Goal: Task Accomplishment & Management: Manage account settings

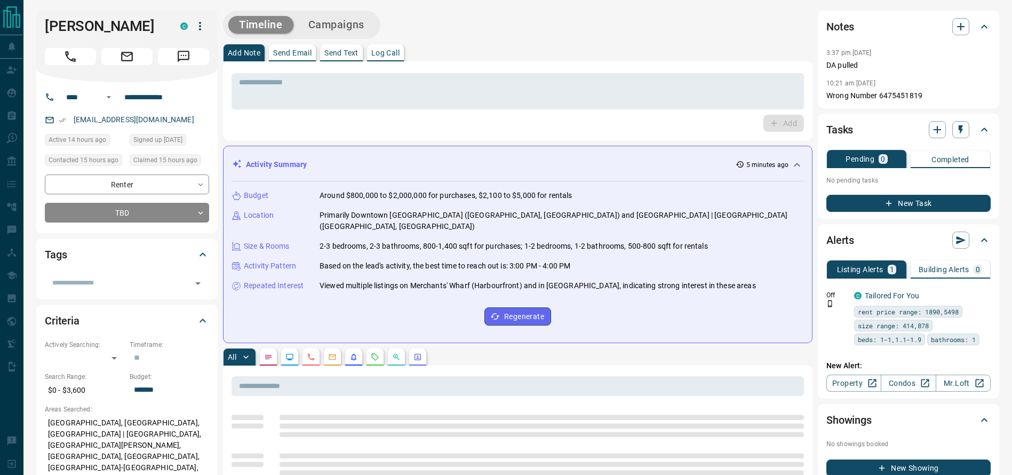
click at [410, 209] on div "Budget Around $800,000 to $2,000,000 for purchases, $2,100 to $5,000 for rental…" at bounding box center [518, 257] width 572 height 153
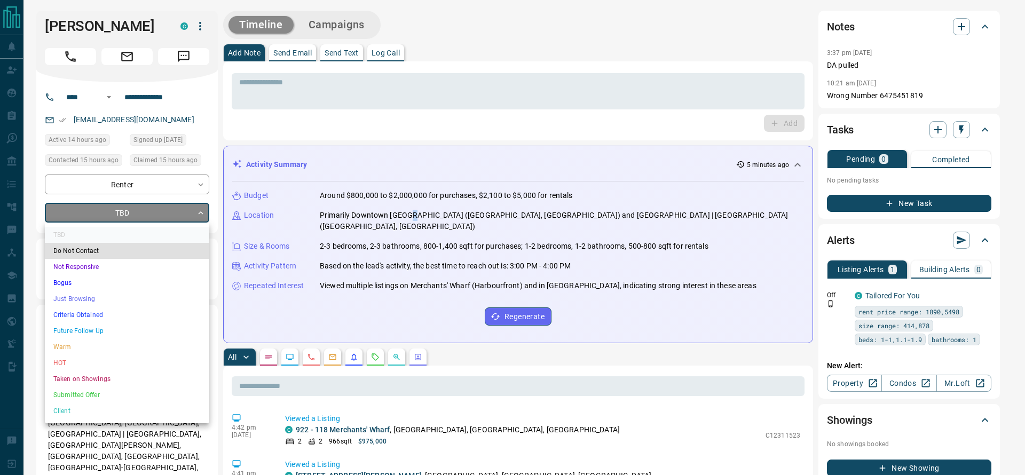
click at [100, 317] on li "Criteria Obtained" at bounding box center [127, 315] width 164 height 16
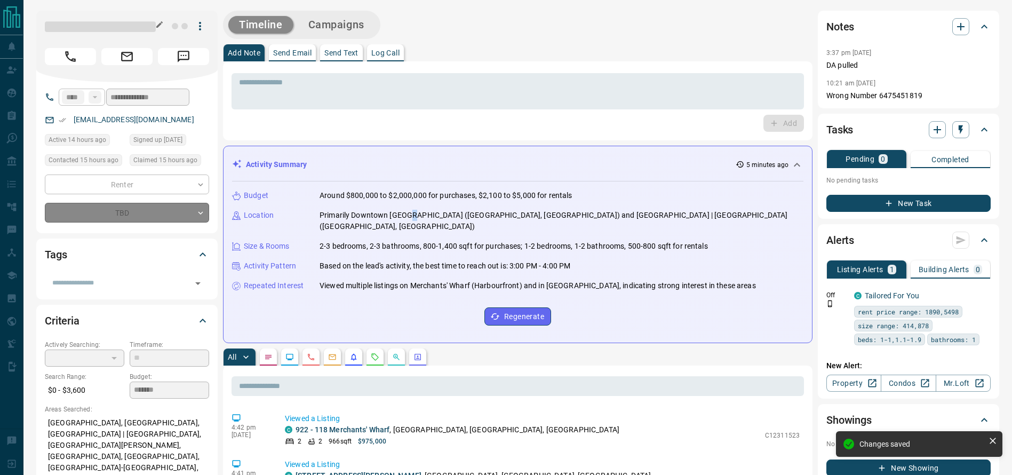
type input "*"
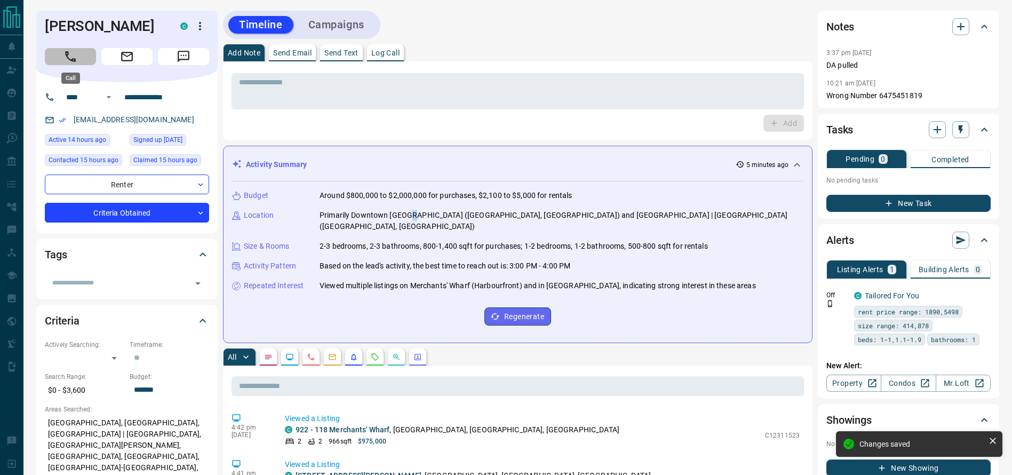
click at [74, 54] on icon "Call" at bounding box center [71, 57] width 14 height 14
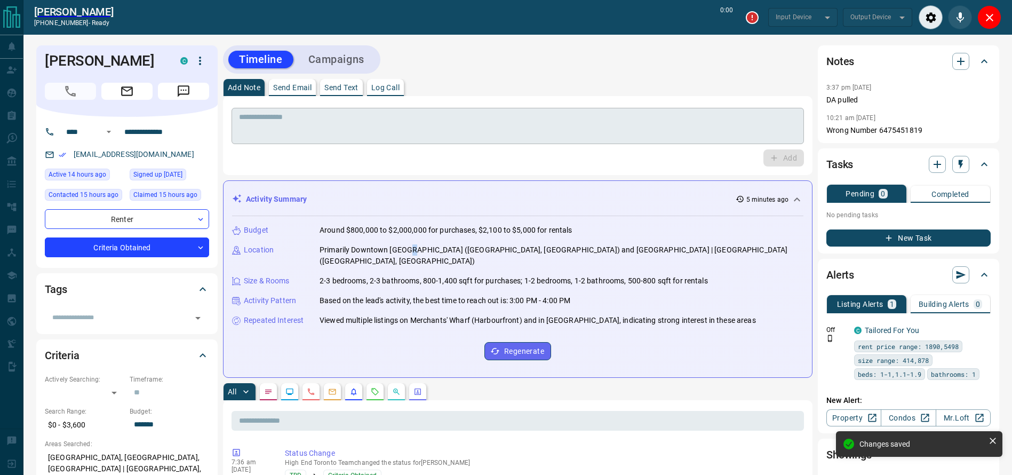
type input "*******"
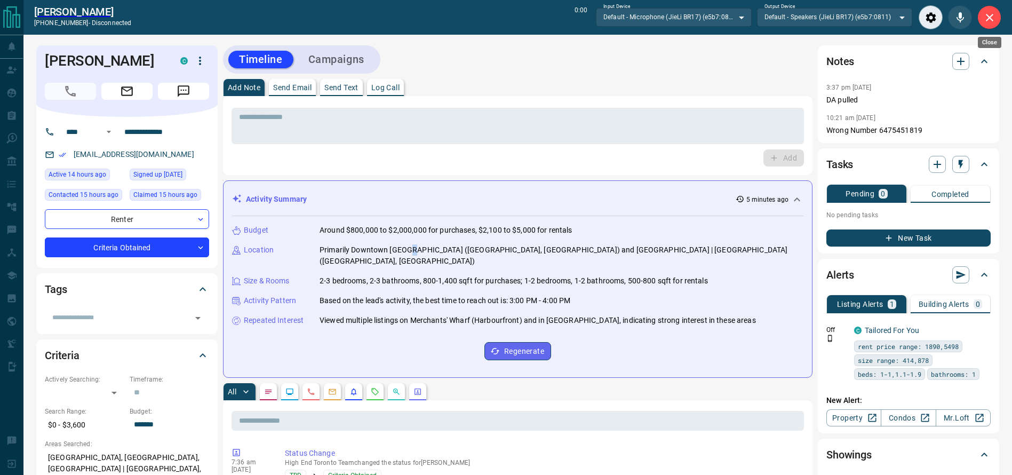
click at [997, 26] on button "Close" at bounding box center [990, 17] width 24 height 24
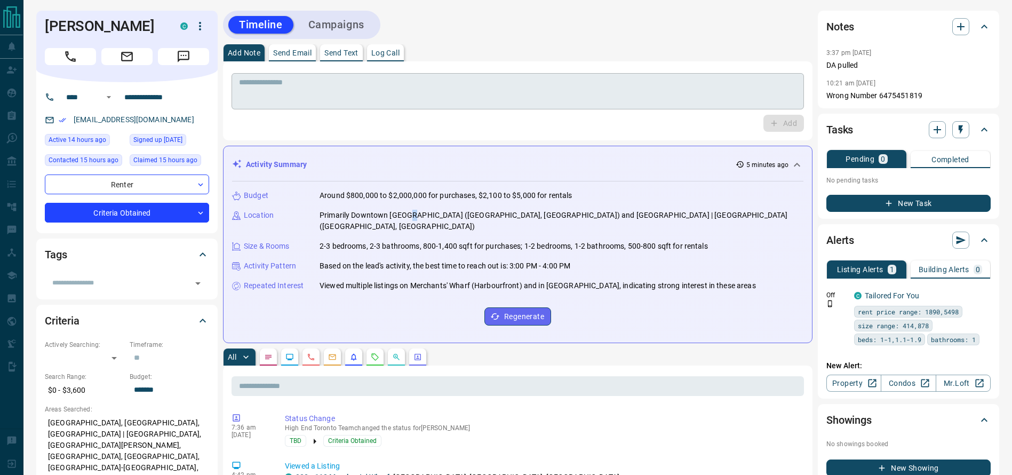
click at [594, 103] on textarea at bounding box center [518, 91] width 558 height 27
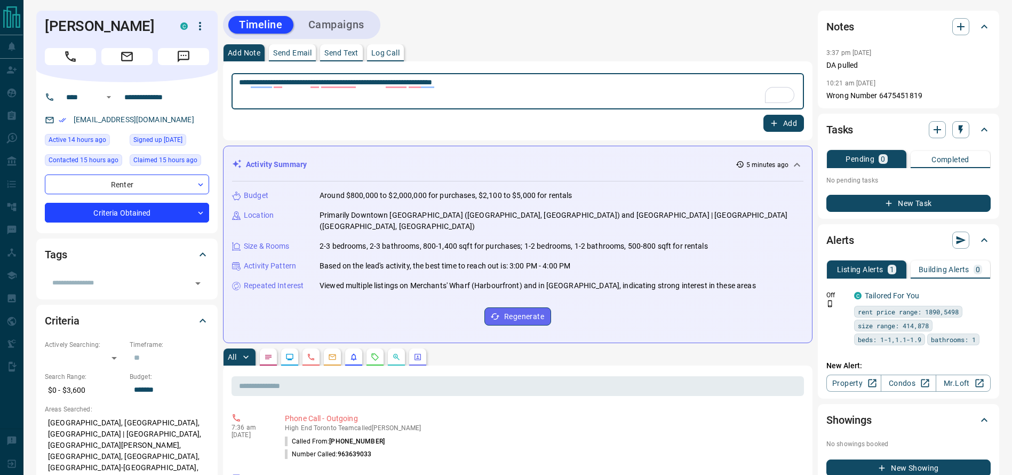
type textarea "**********"
click at [780, 121] on button "Add" at bounding box center [784, 123] width 41 height 17
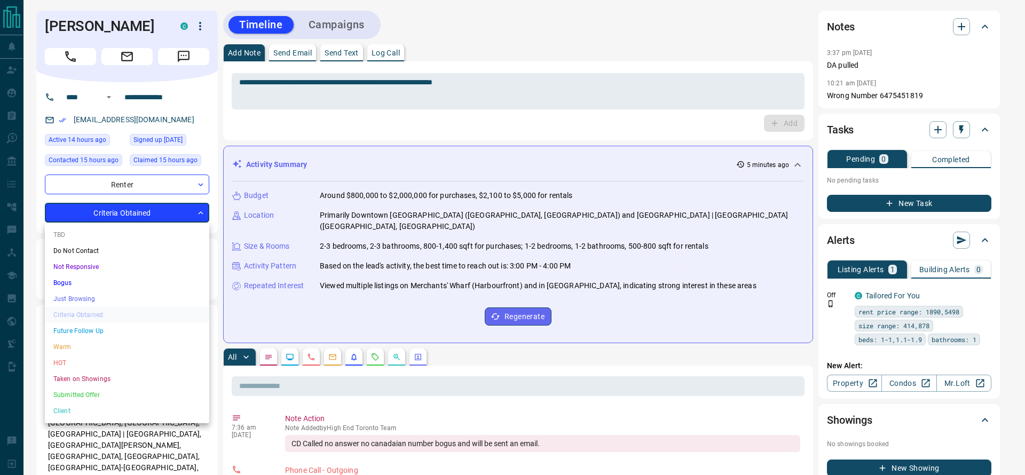
drag, startPoint x: 100, startPoint y: 269, endPoint x: 94, endPoint y: 283, distance: 15.6
click at [94, 283] on ul "TBD Do Not Contact Not Responsive Bogus Just Browsing Criteria Obtained Future …" at bounding box center [127, 323] width 164 height 201
click at [94, 285] on li "Bogus" at bounding box center [127, 283] width 164 height 16
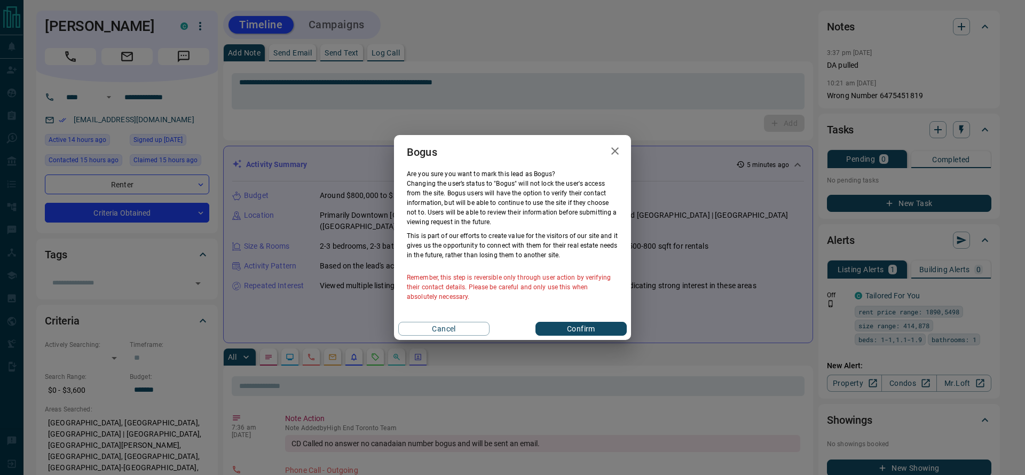
click at [597, 320] on div "Cancel Confirm" at bounding box center [512, 329] width 237 height 22
click at [597, 329] on button "Confirm" at bounding box center [580, 329] width 91 height 14
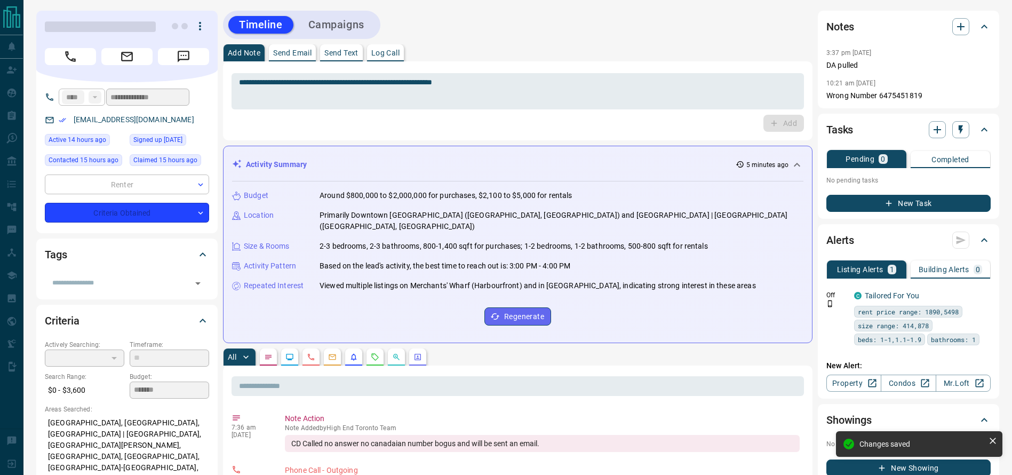
type input "**********"
type input "*"
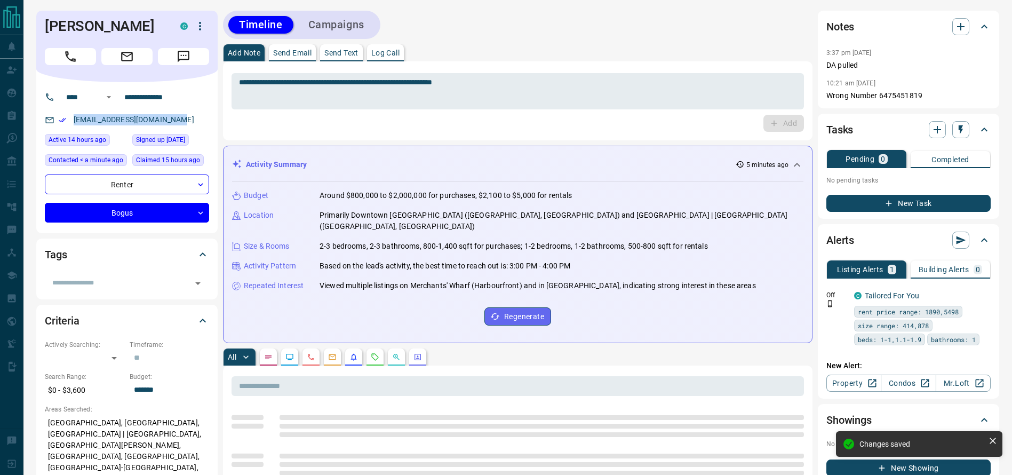
drag, startPoint x: 144, startPoint y: 109, endPoint x: 47, endPoint y: 112, distance: 96.6
click at [47, 112] on div "[EMAIL_ADDRESS][DOMAIN_NAME]" at bounding box center [127, 120] width 164 height 18
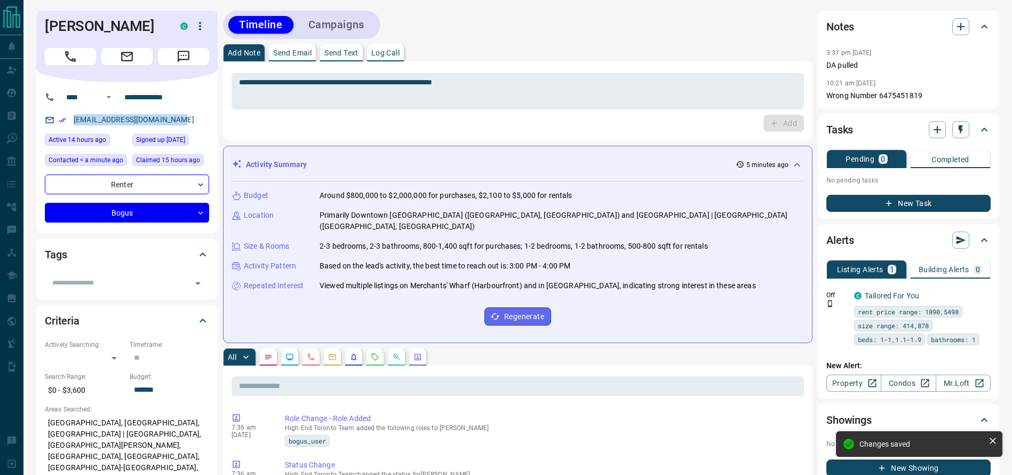
copy link "[EMAIL_ADDRESS][DOMAIN_NAME]"
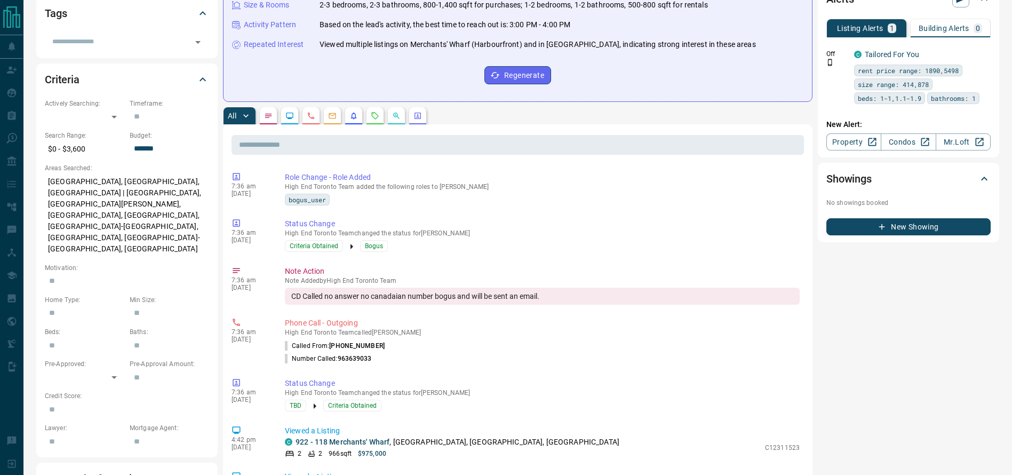
scroll to position [248, 0]
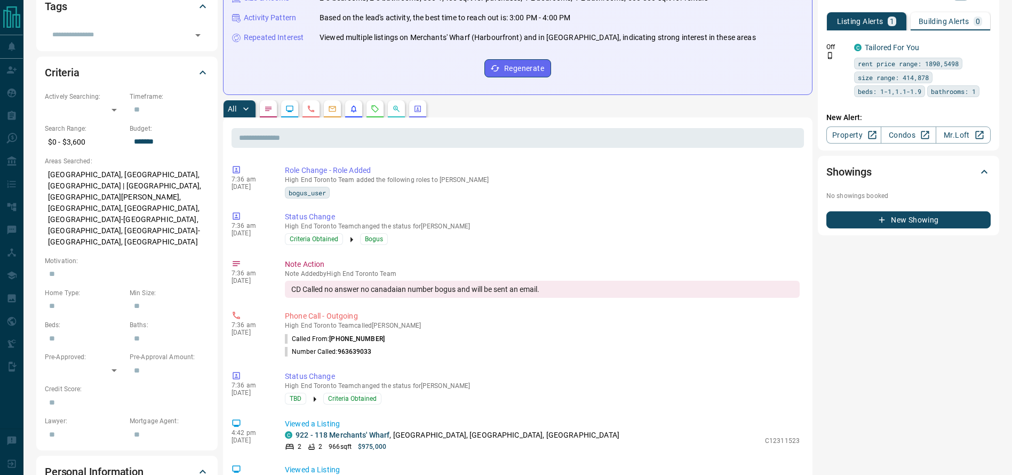
click at [382, 100] on button "button" at bounding box center [375, 108] width 17 height 17
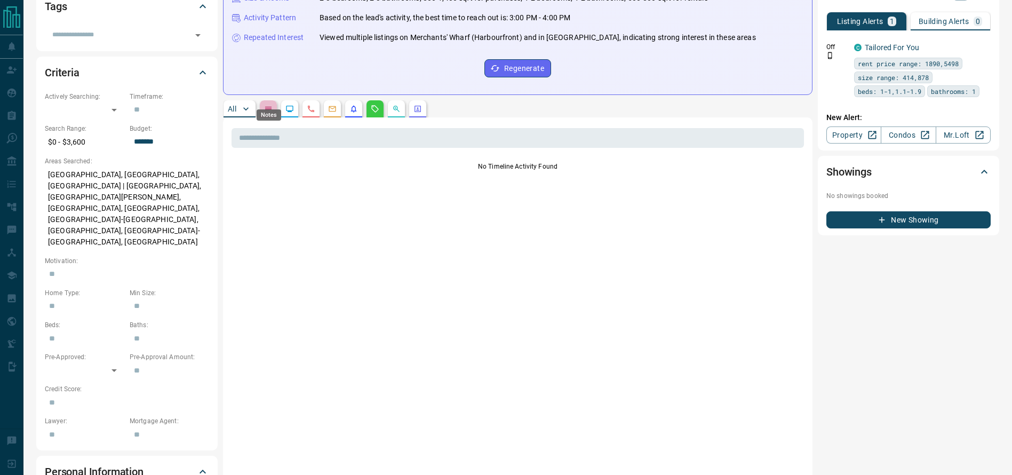
click at [270, 105] on icon "Notes" at bounding box center [268, 109] width 9 height 9
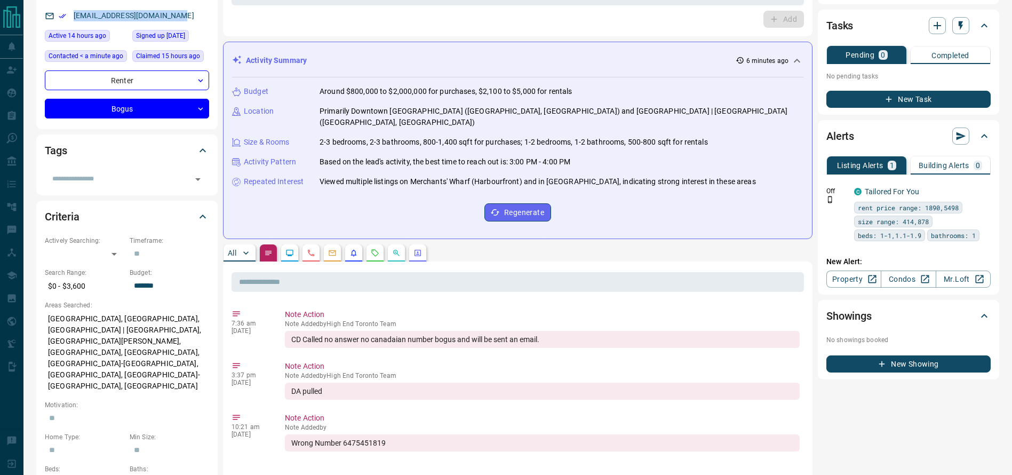
scroll to position [0, 0]
